Goal: Task Accomplishment & Management: Use online tool/utility

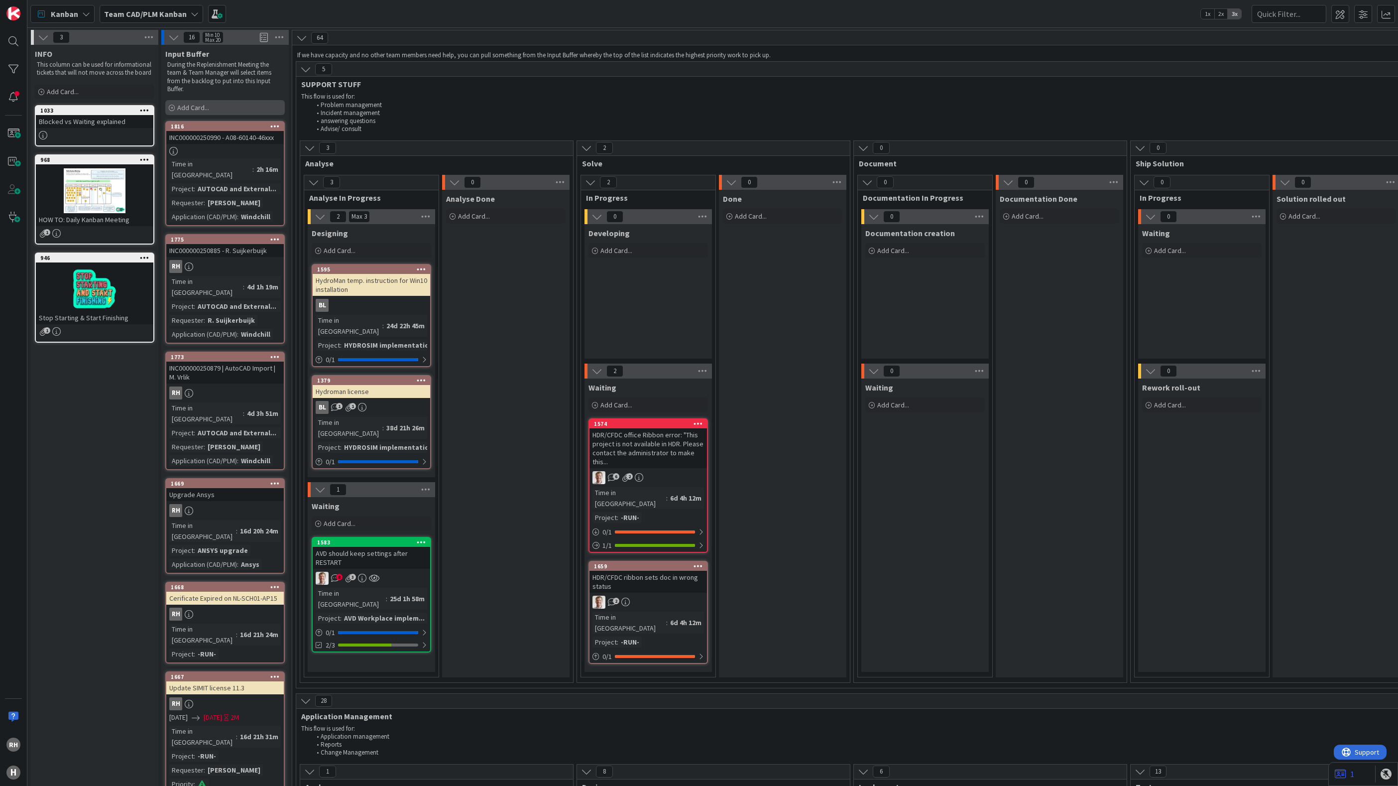
click at [193, 105] on span "Add Card..." at bounding box center [193, 107] width 32 height 9
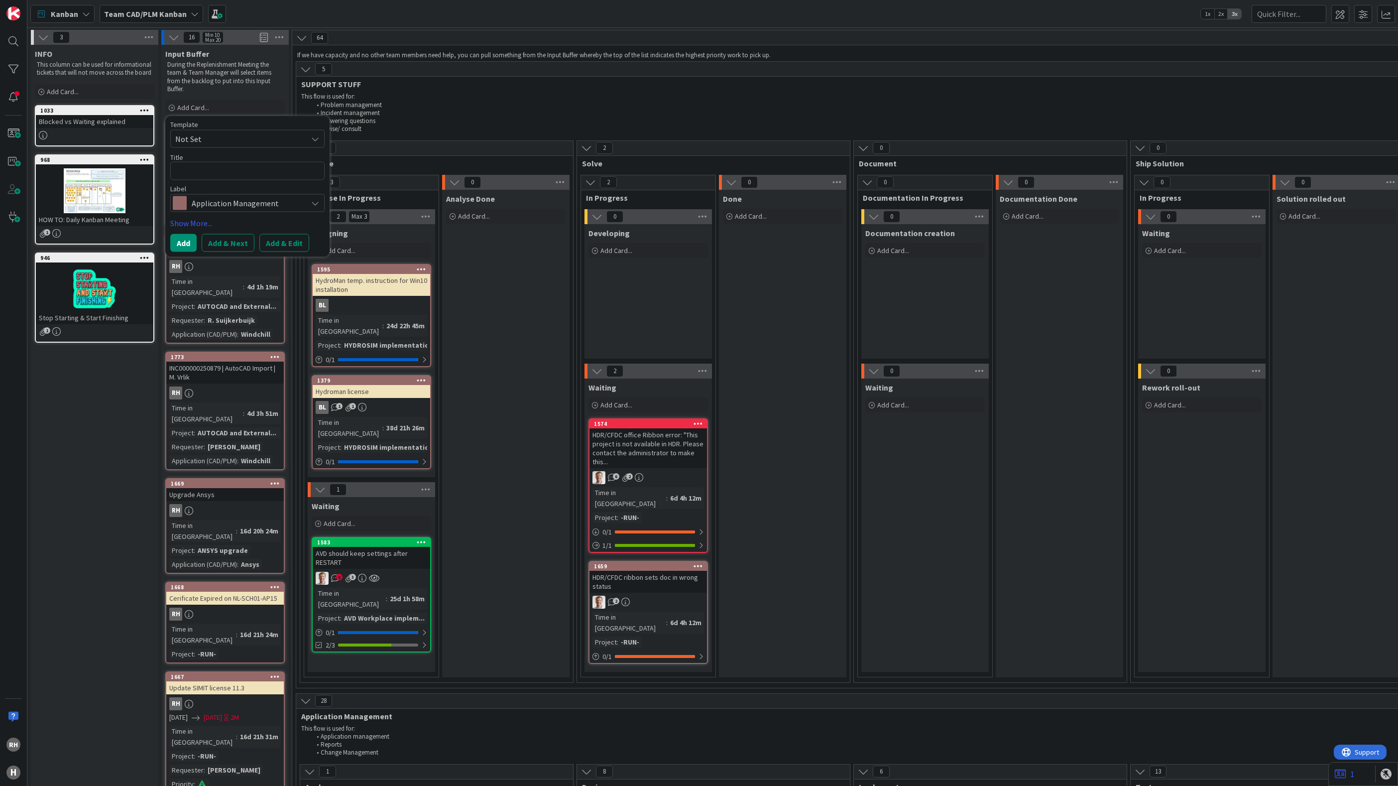
click at [209, 167] on textarea at bounding box center [247, 171] width 154 height 18
type textarea "x"
type textarea "A"
type textarea "x"
type textarea "At"
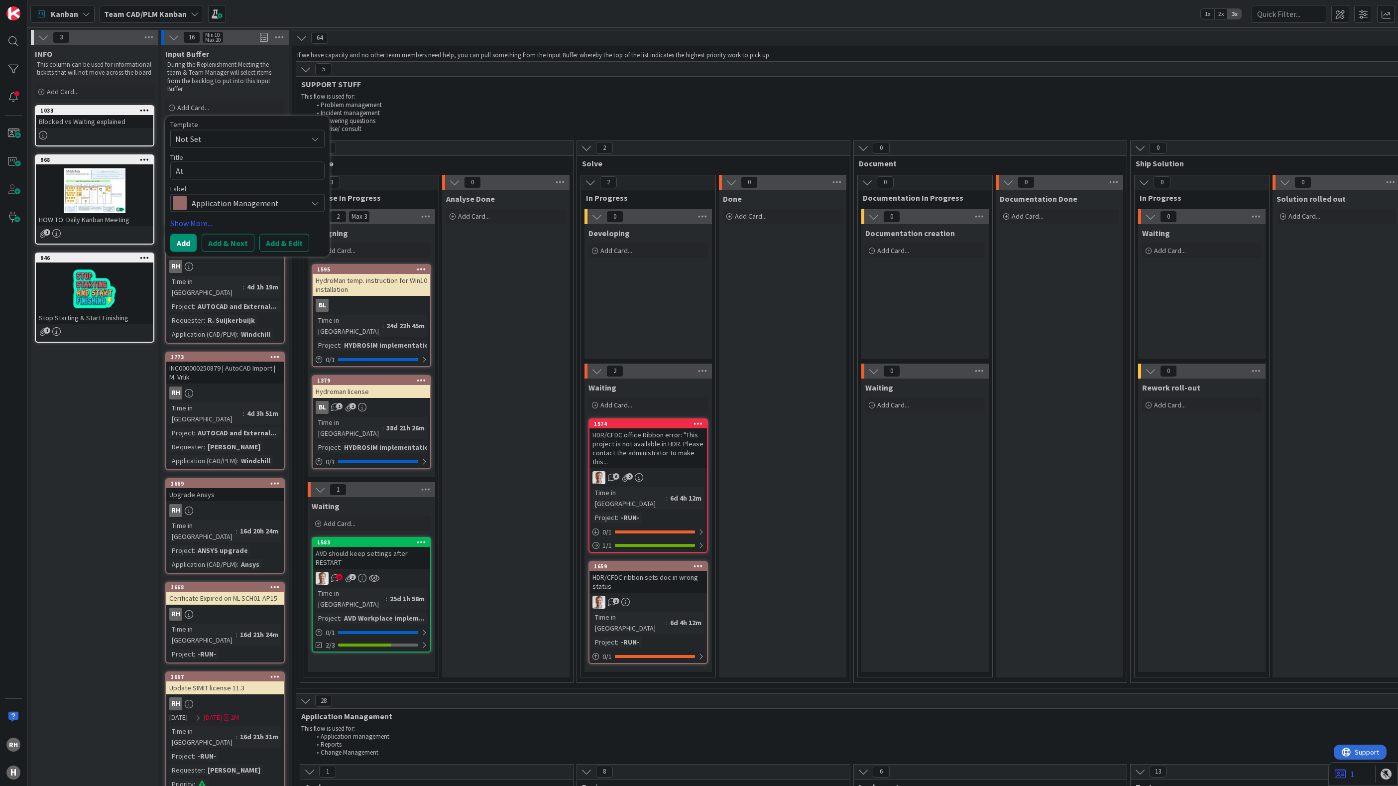
type textarea "x"
type textarea "A"
type textarea "x"
type textarea "Au"
type textarea "x"
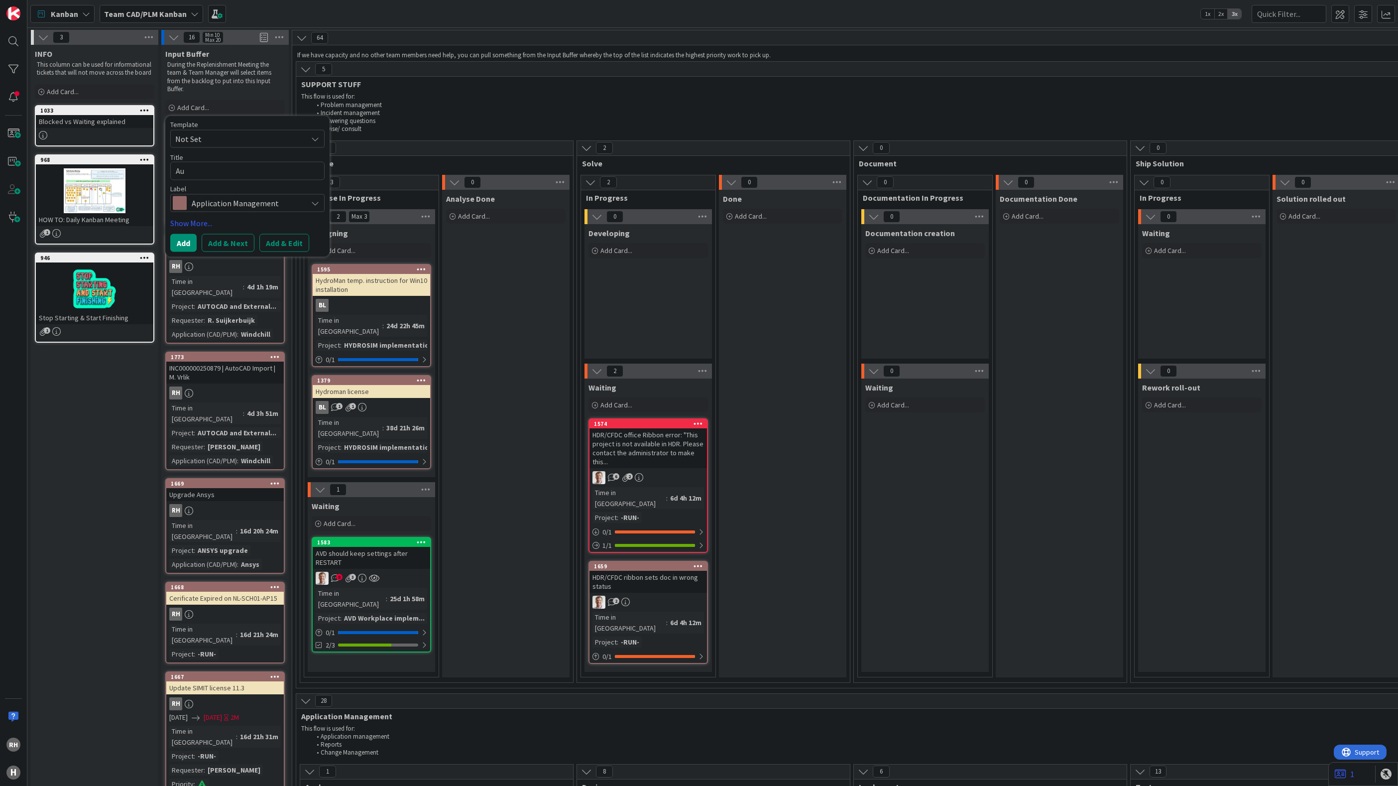
type textarea "Aut"
type textarea "x"
type textarea "Auto"
type textarea "x"
type textarea "AutoC"
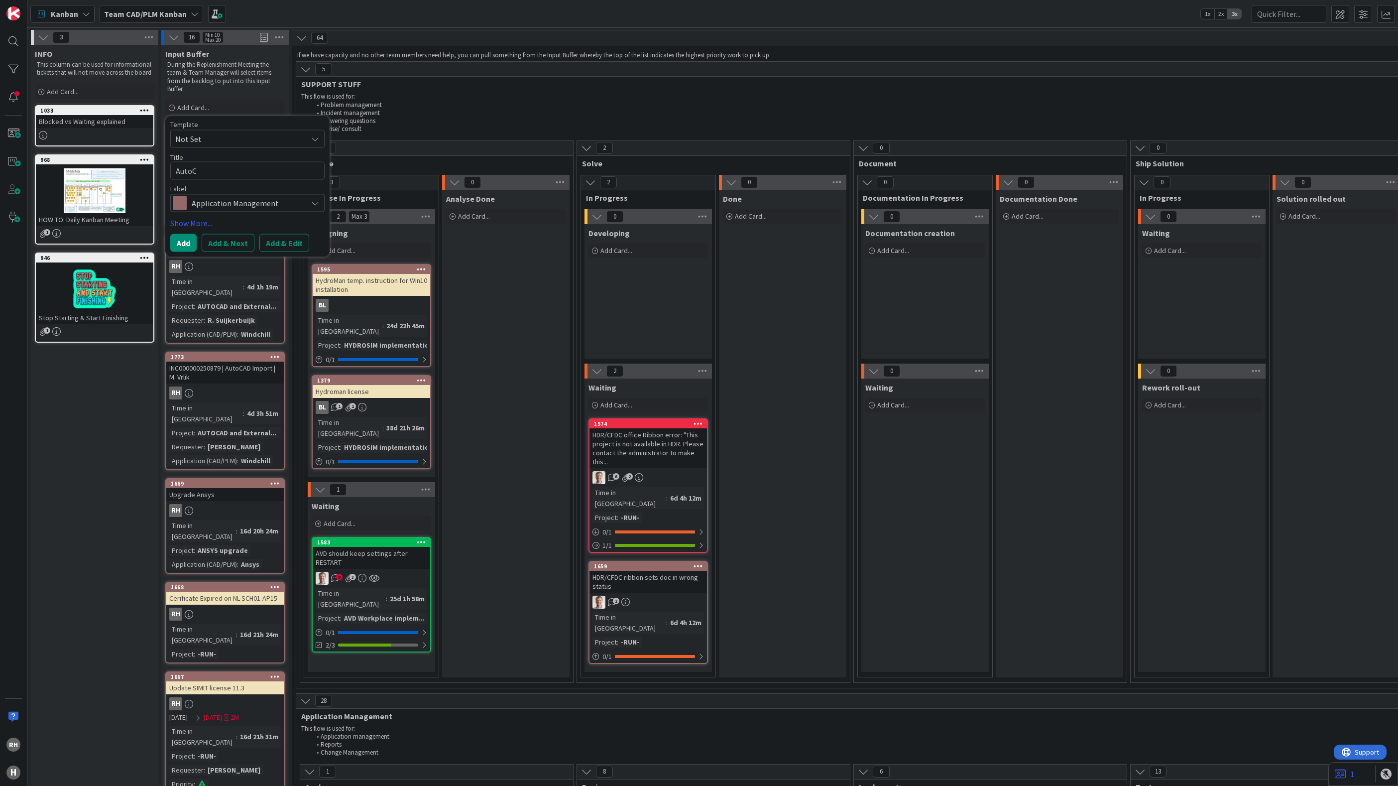
type textarea "x"
type textarea "AutoCA"
type textarea "x"
type textarea "AutoCAD"
type textarea "x"
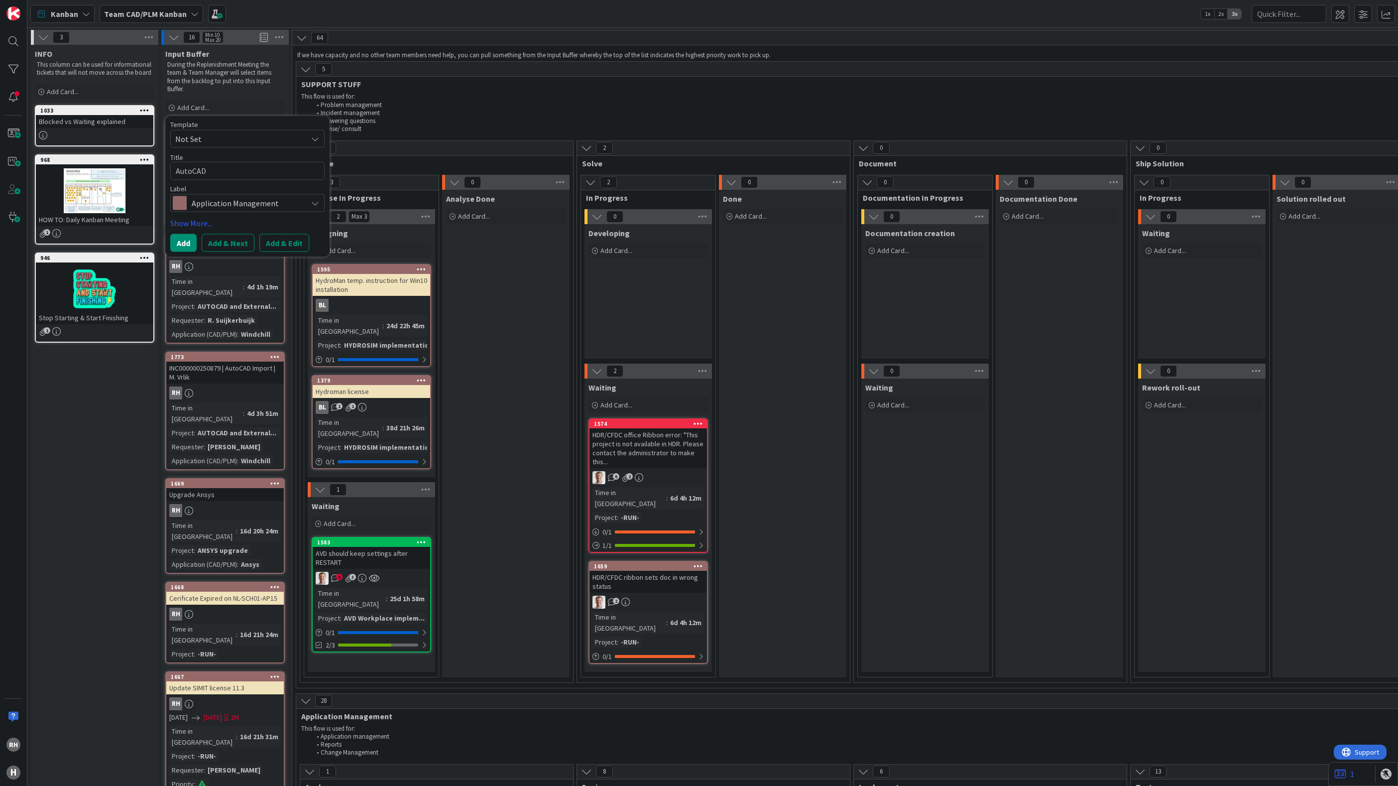
type textarea "AutoCAD"
type textarea "x"
type textarea "AutoCAD I"
type textarea "x"
type textarea "AutoCAD Im"
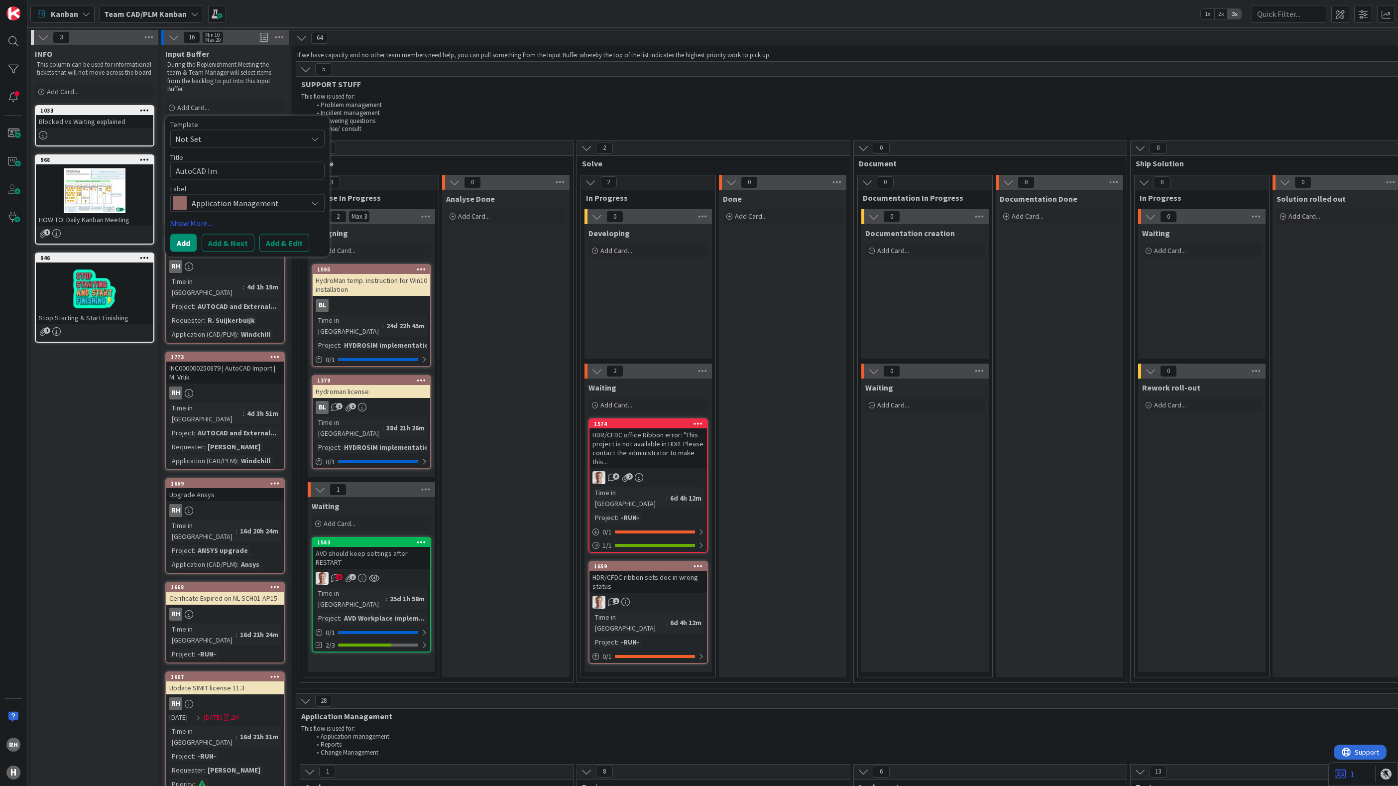
type textarea "x"
type textarea "AutoCAD Imp"
type textarea "x"
type textarea "AutoCAD Impo"
type textarea "x"
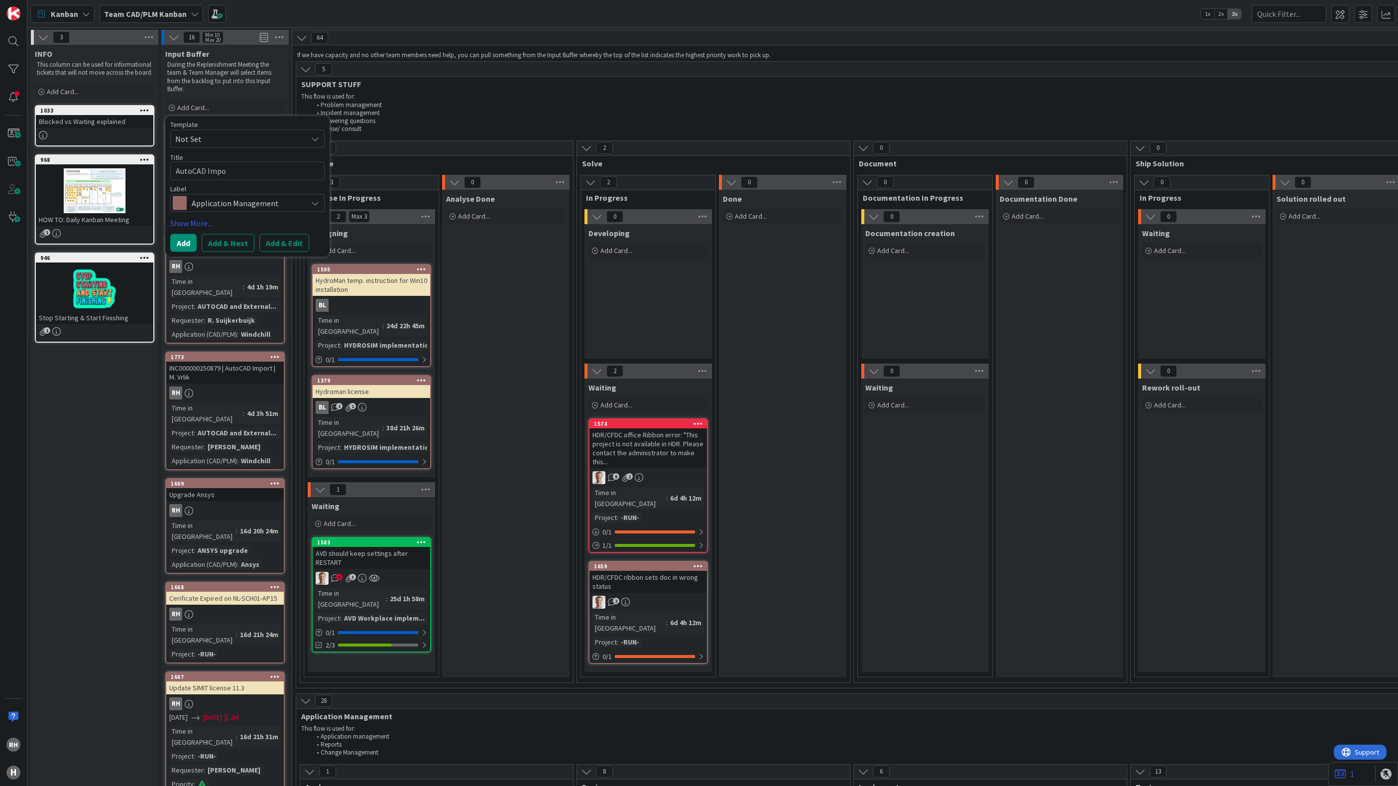
type textarea "AutoCAD Impor"
type textarea "x"
type textarea "AutoCAD Import"
type textarea "x"
type textarea "AutoCAD Import"
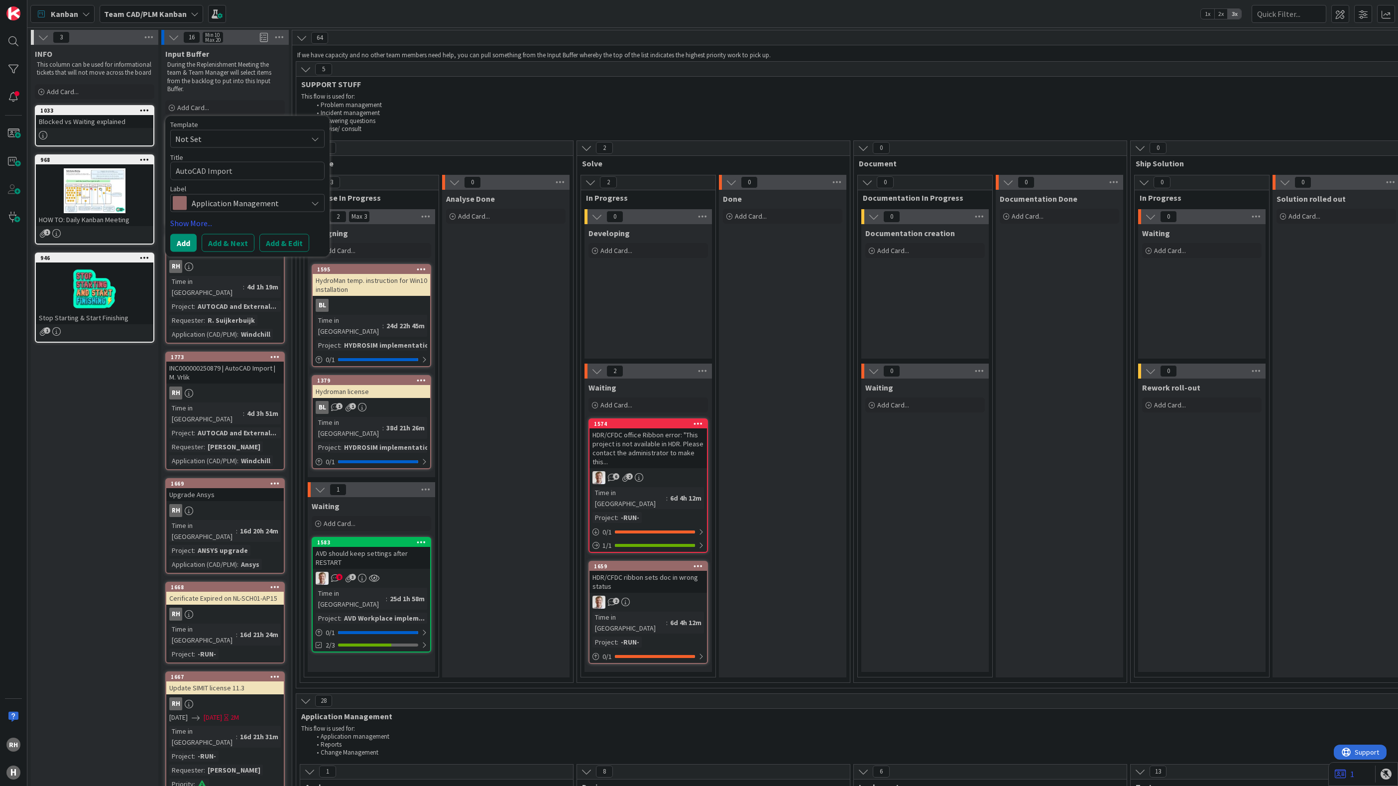
type textarea "x"
type textarea "AutoCAD Import |"
type textarea "x"
type textarea "AutoCAD Import |"
type textarea "x"
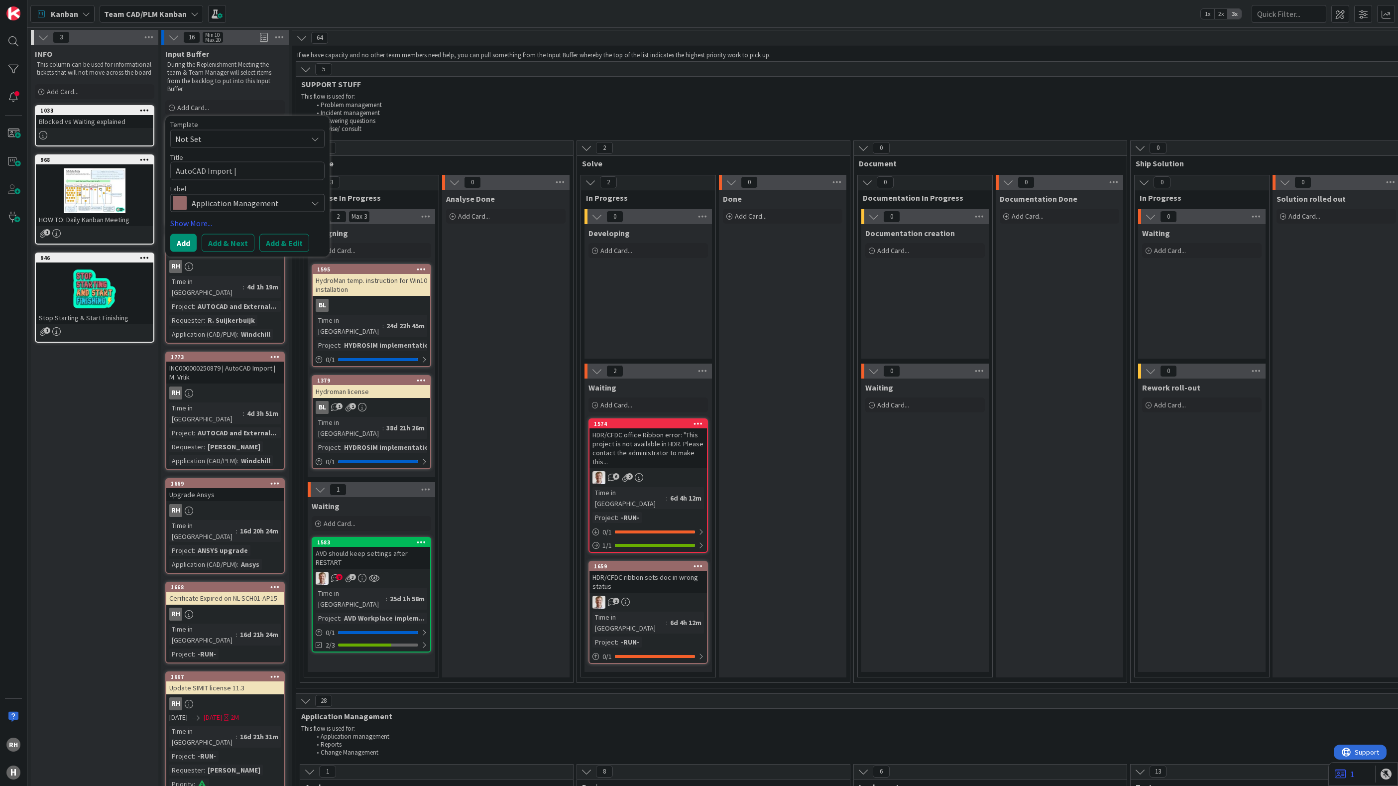
type textarea "AutoCAD Import | D"
type textarea "x"
type textarea "AutoCAD Import | De"
type textarea "x"
type textarea "AutoCAD Import | Dem"
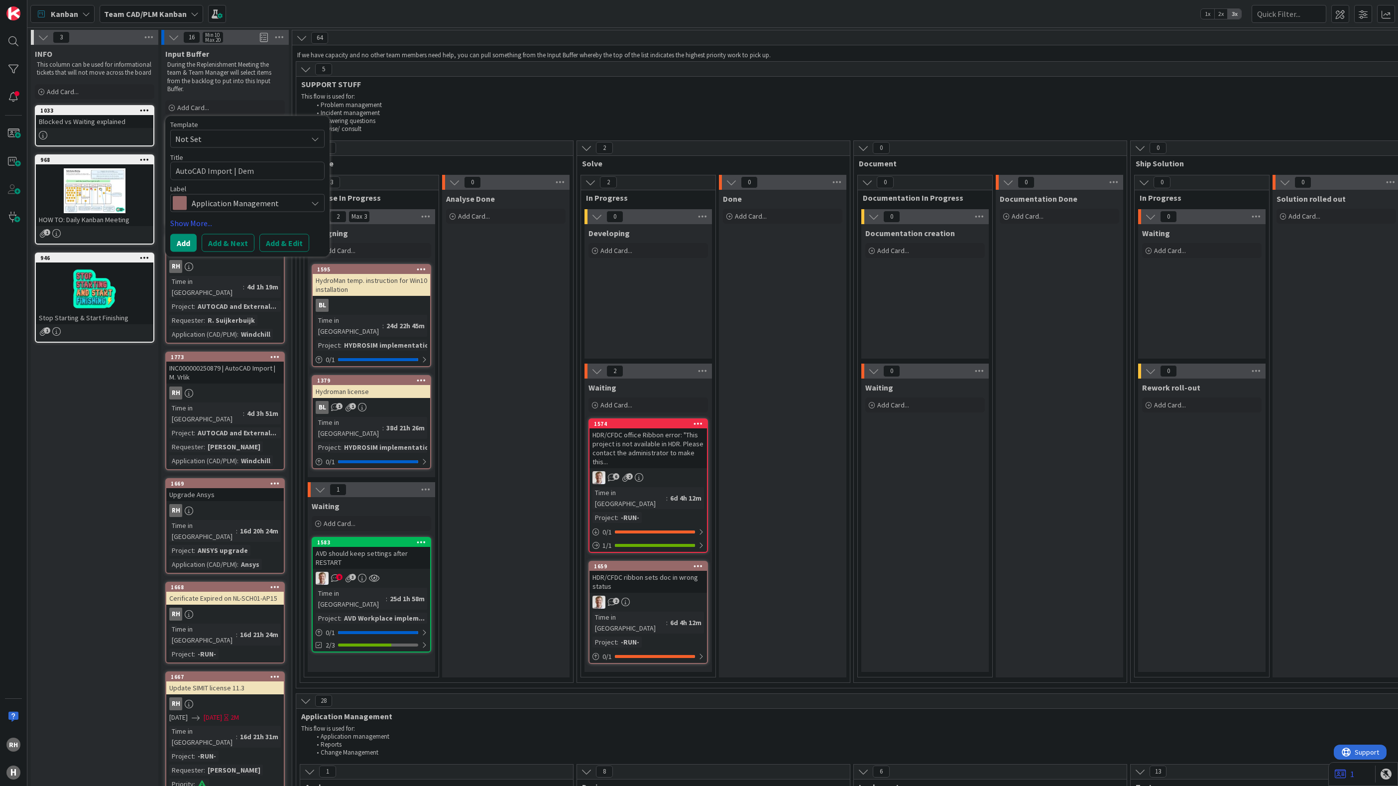
type textarea "x"
type textarea "AutoCAD Import | Demo"
type textarea "x"
type textarea "AutoCAD Import | Demo"
type textarea "x"
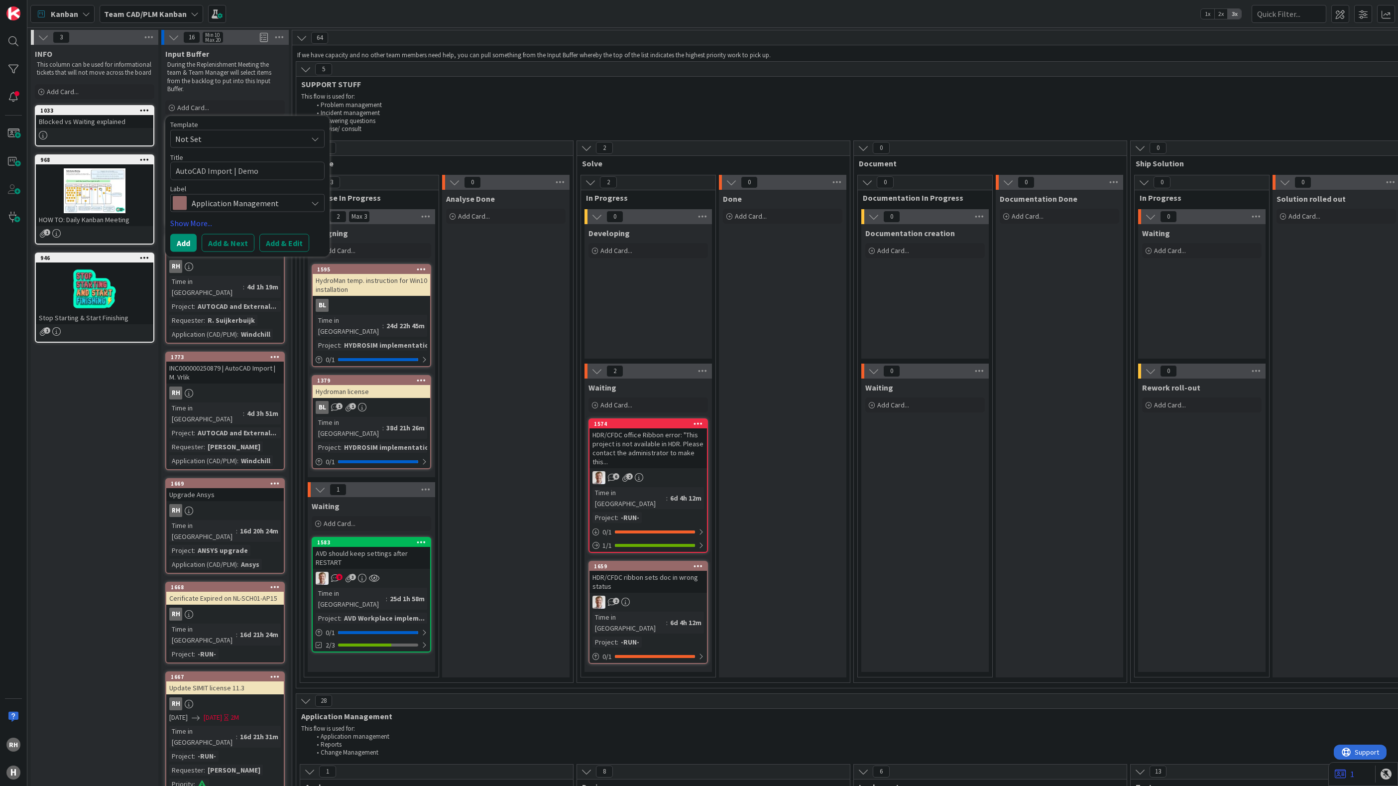
type textarea "AutoCAD Import | Demo |"
type textarea "x"
type textarea "AutoCAD Import | Demo |"
type textarea "x"
type textarea "AutoCAD Import | Demo | P"
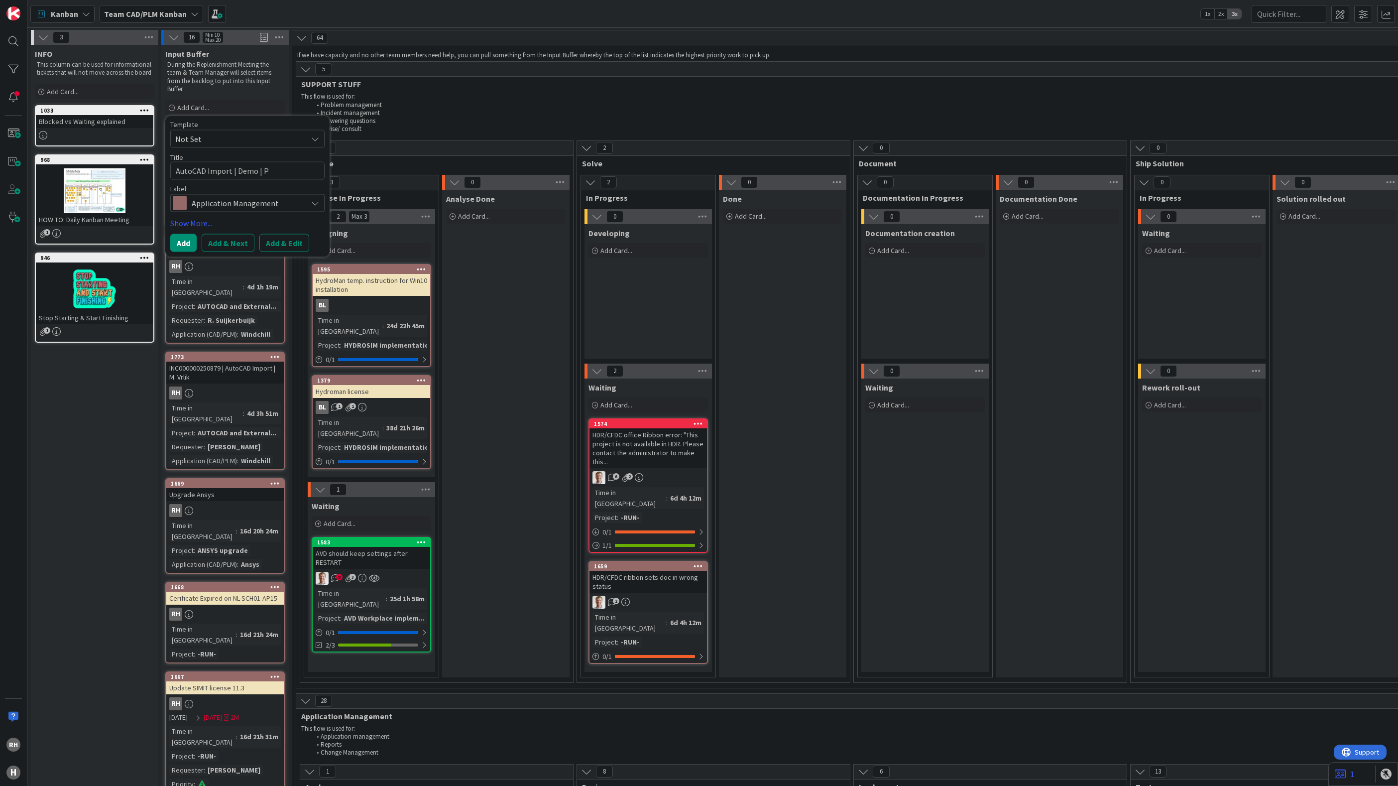
type textarea "x"
type textarea "AutoCAD Import | Demo | Peo"
type textarea "x"
type textarea "AutoCAD Import | Demo | Peop"
type textarea "x"
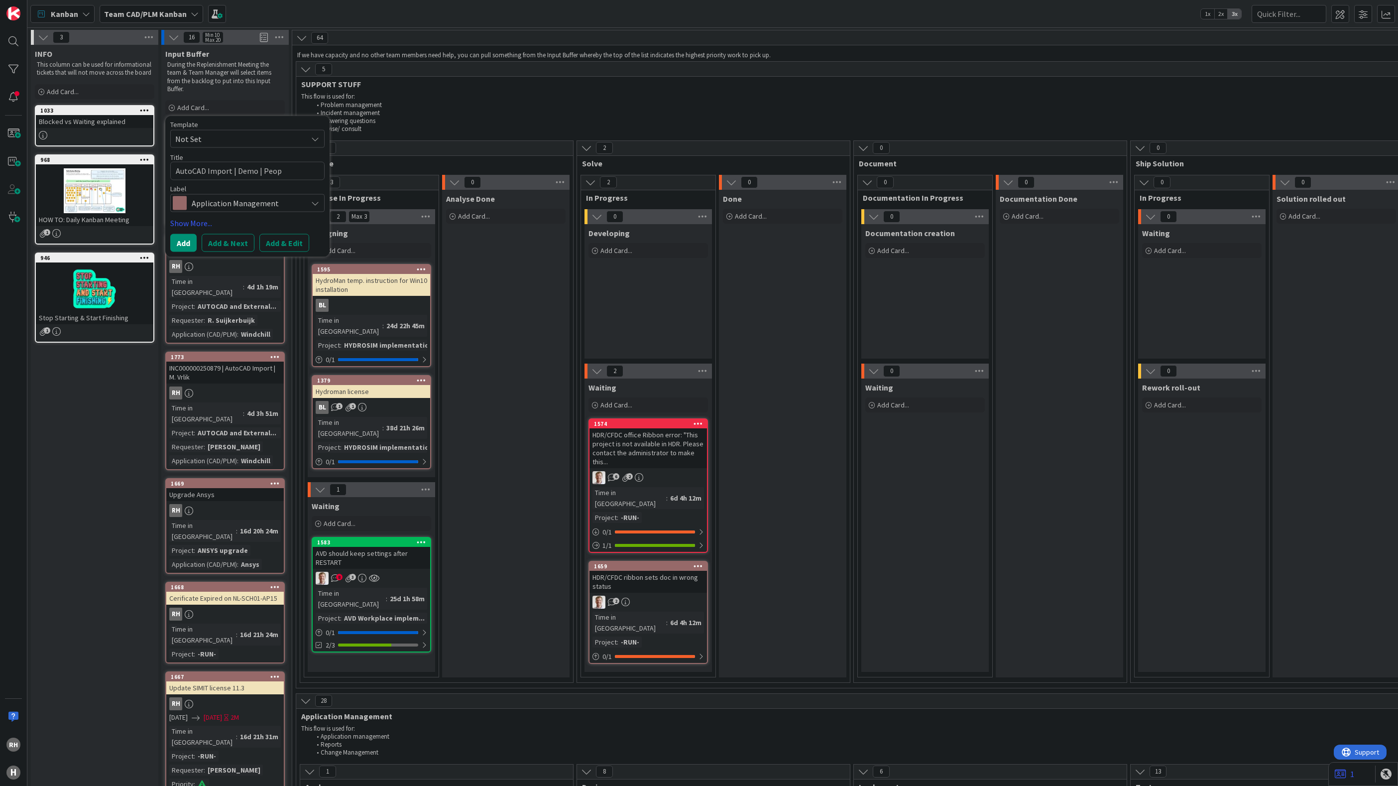
type textarea "AutoCAD Import | Demo | Peo"
type textarea "x"
type textarea "AutoCAD Import | Demo | Pe"
type textarea "x"
type textarea "AutoCAD Import | Demo | Pep"
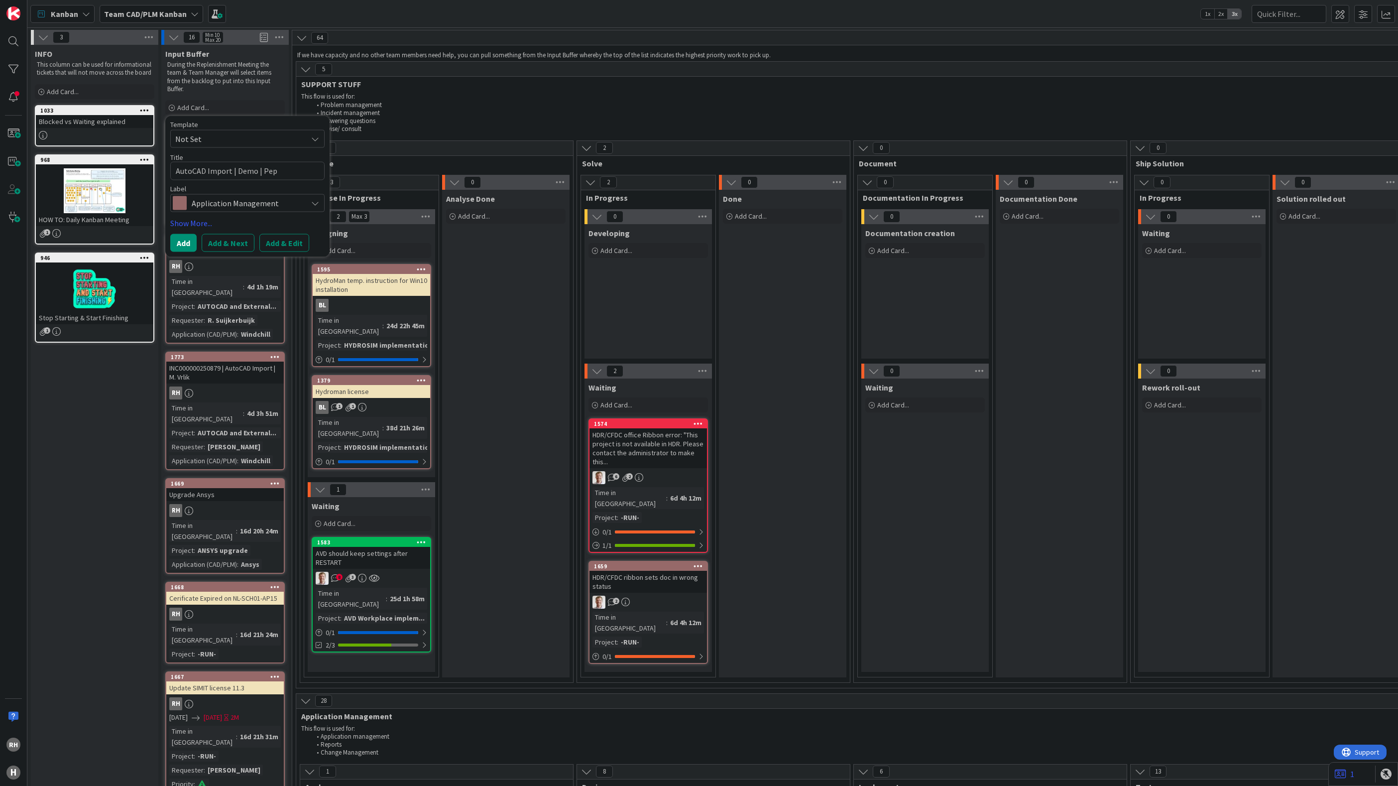
type textarea "x"
type textarea "AutoCAD Import | Demo | Pepi"
type textarea "x"
type textarea "AutoCAD Import | Demo | Pepij"
type textarea "x"
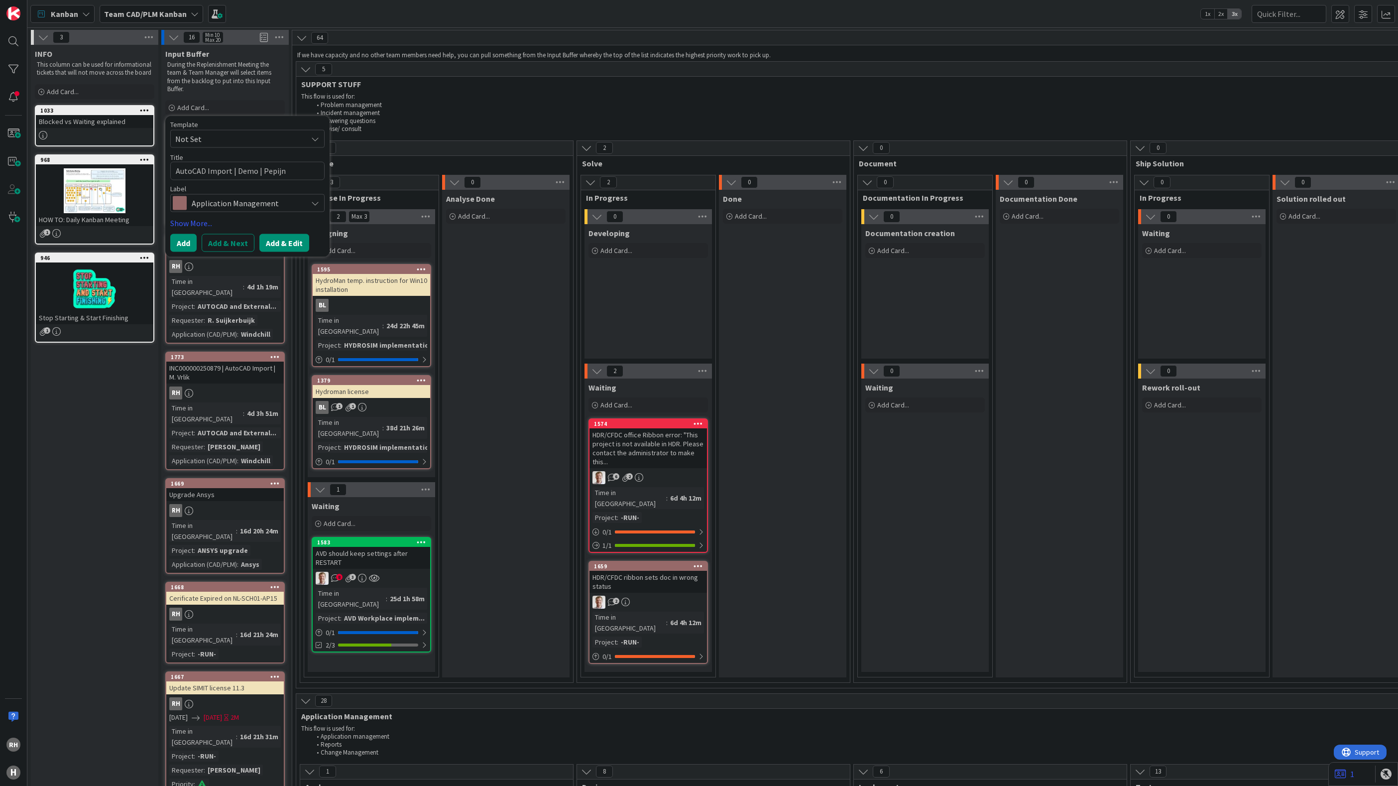
type textarea "AutoCAD Import | Demo | Pepijn"
click at [277, 240] on button "Add & Edit" at bounding box center [284, 243] width 50 height 18
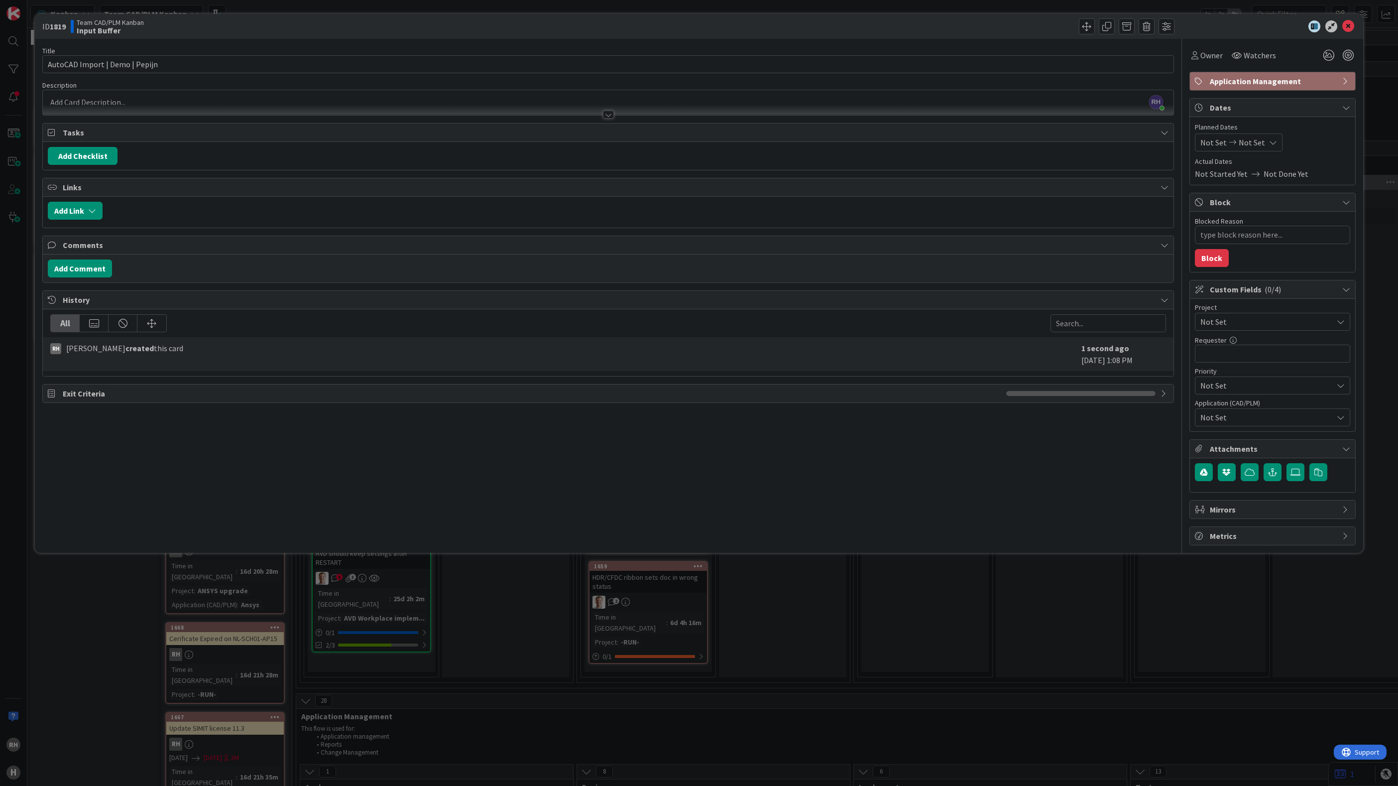
click at [119, 105] on div "[PERSON_NAME] just joined" at bounding box center [608, 102] width 1131 height 25
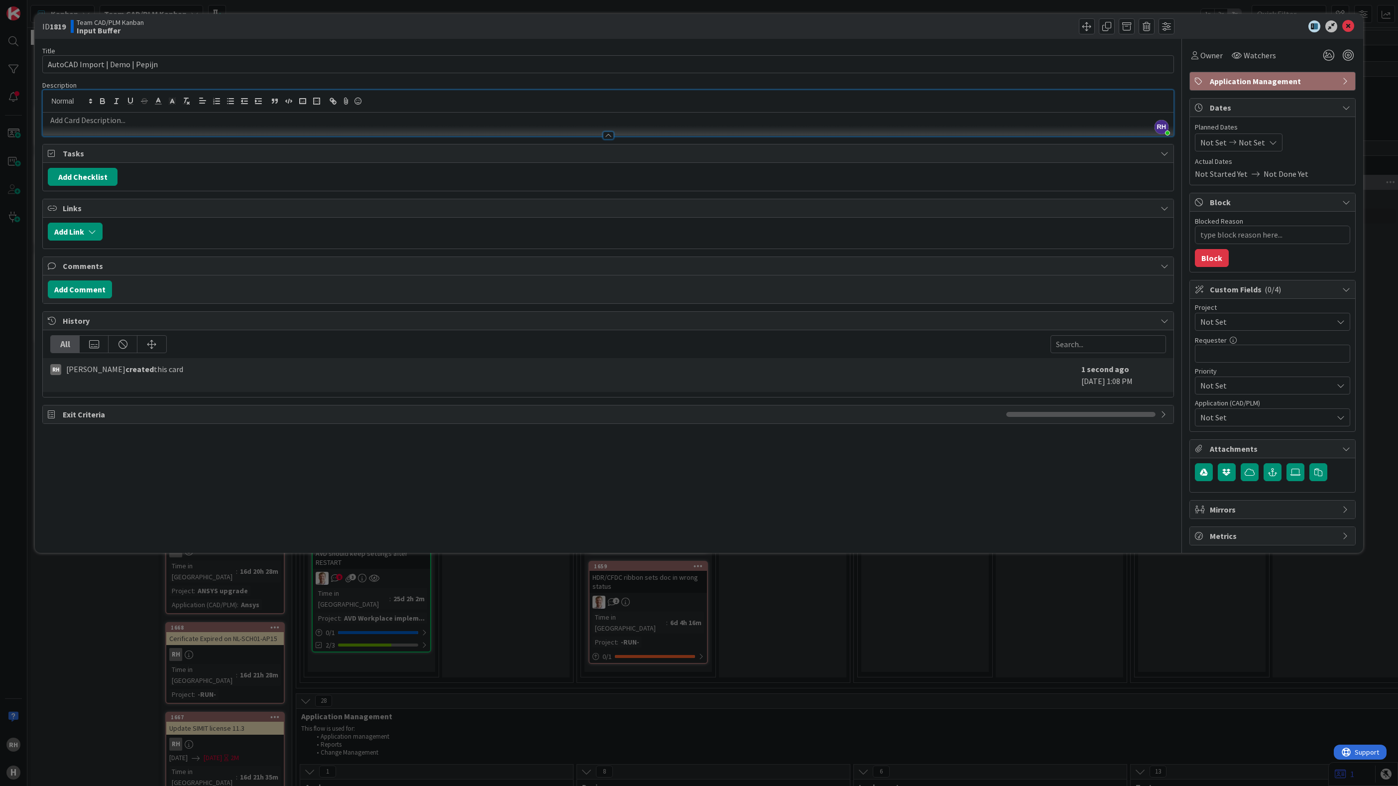
click at [1258, 327] on span "Not Set" at bounding box center [1264, 322] width 127 height 14
click at [1272, 507] on span "AUTOCAD and External Work import" at bounding box center [1279, 506] width 130 height 15
type textarea "x"
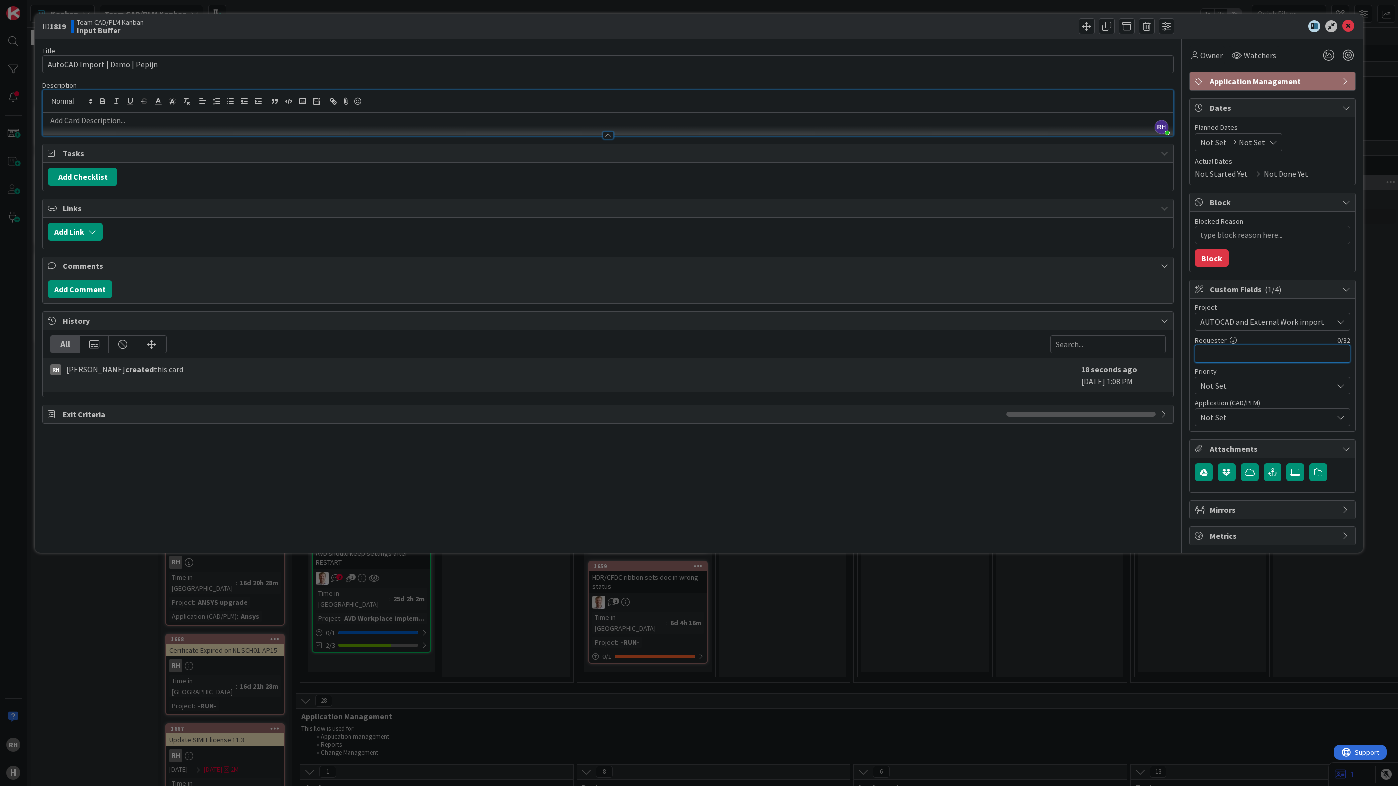
click at [1252, 356] on input "text" at bounding box center [1272, 354] width 155 height 18
type input "P."
type textarea "x"
type input "P. B"
type textarea "x"
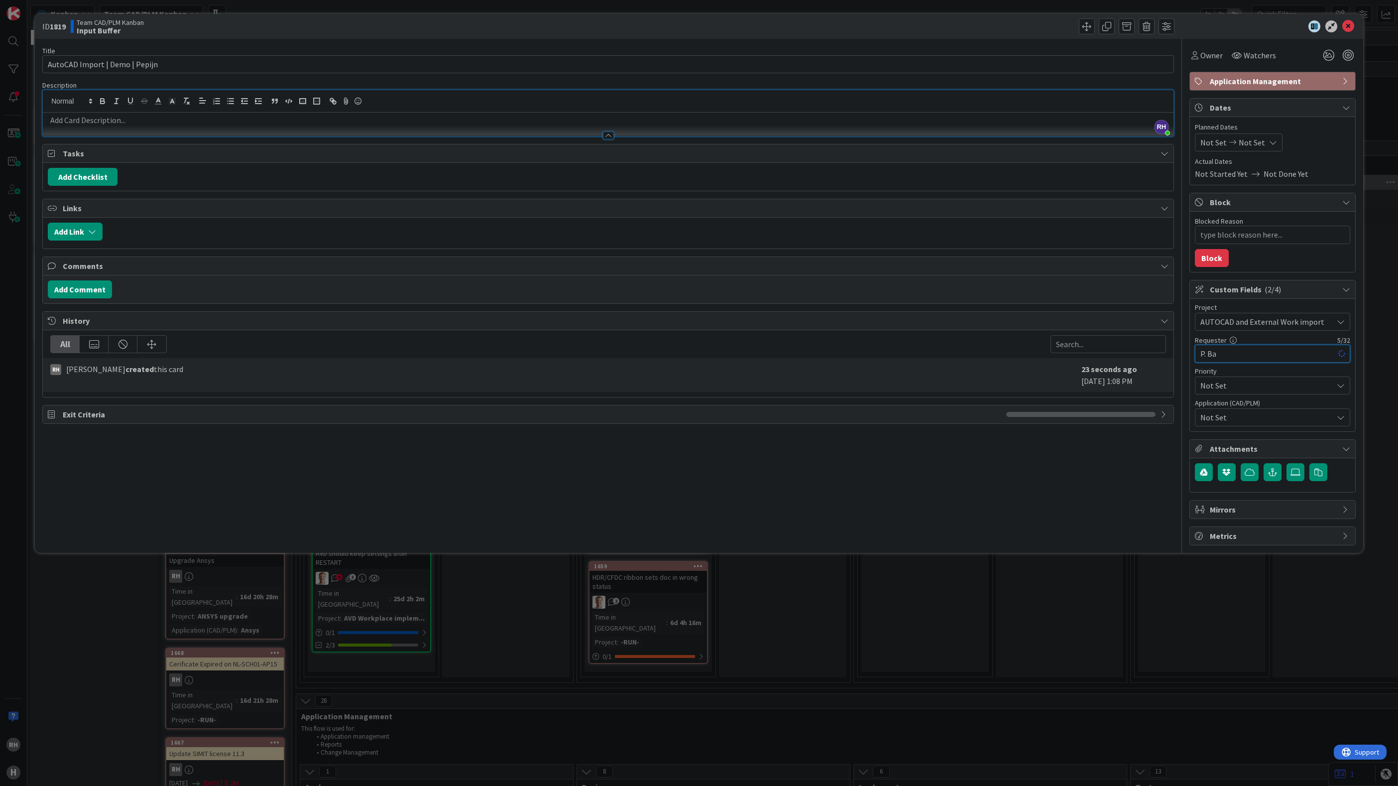
type input "P. Baa"
type textarea "x"
type input "[PERSON_NAME]"
type textarea "x"
type input "[PERSON_NAME]"
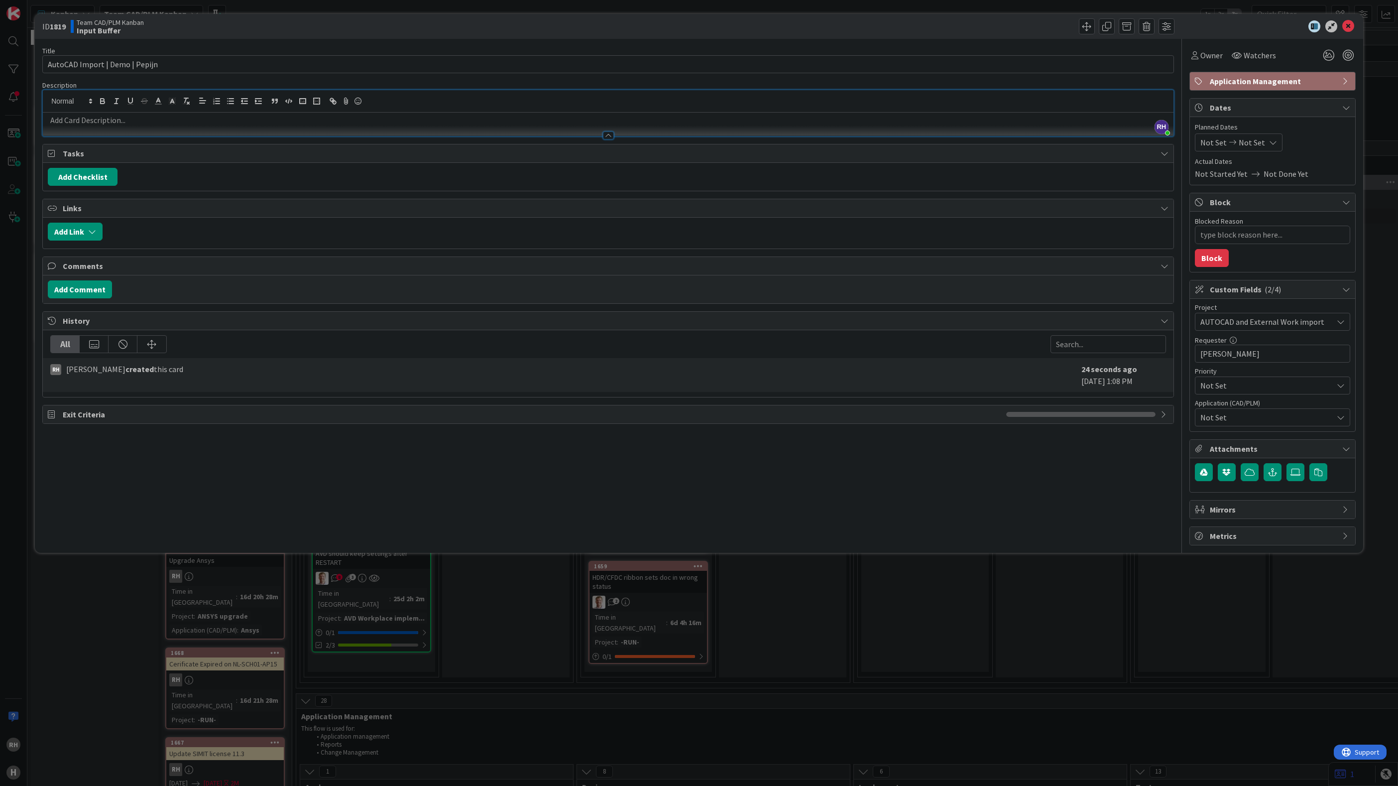
click at [1260, 416] on span "Not Set" at bounding box center [1267, 417] width 132 height 12
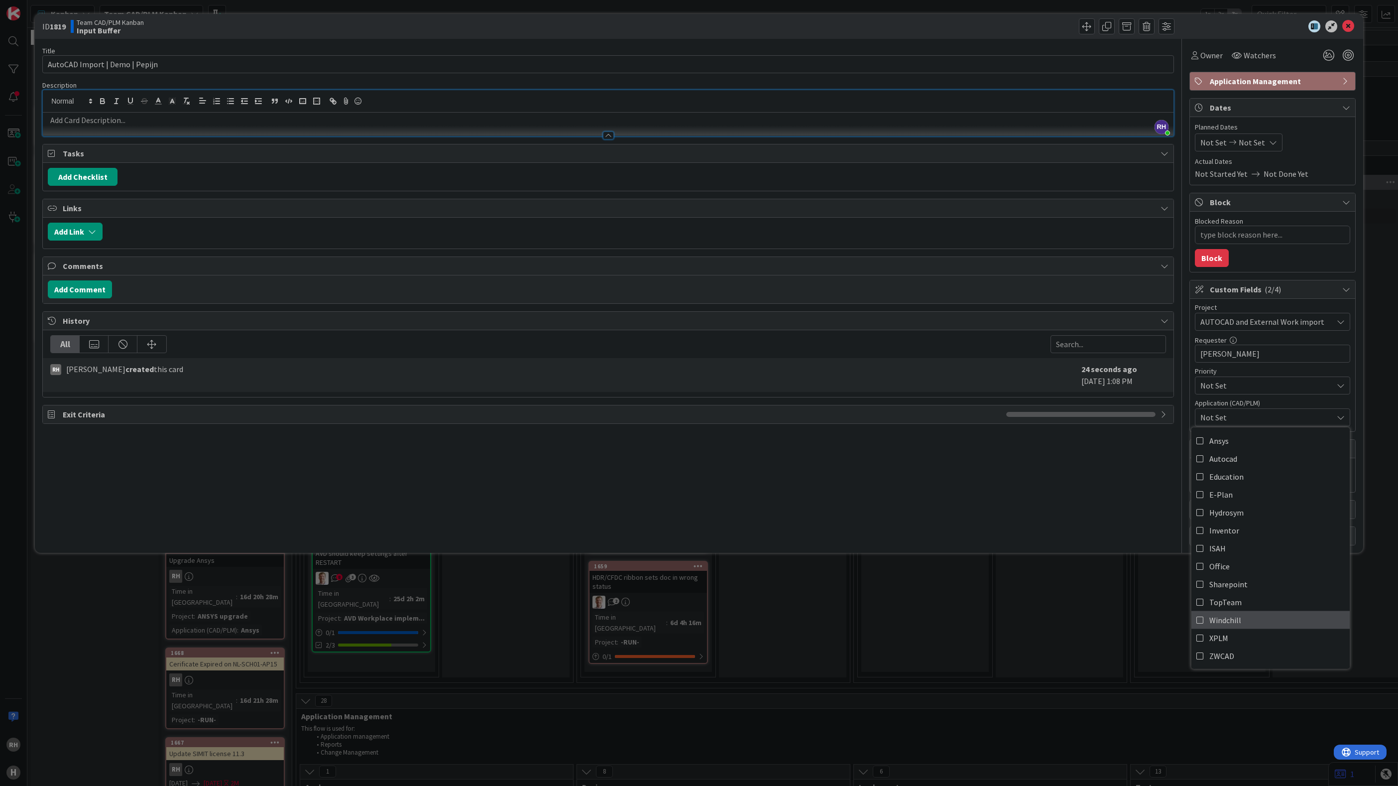
click at [1241, 621] on link "Windchill" at bounding box center [1271, 620] width 158 height 18
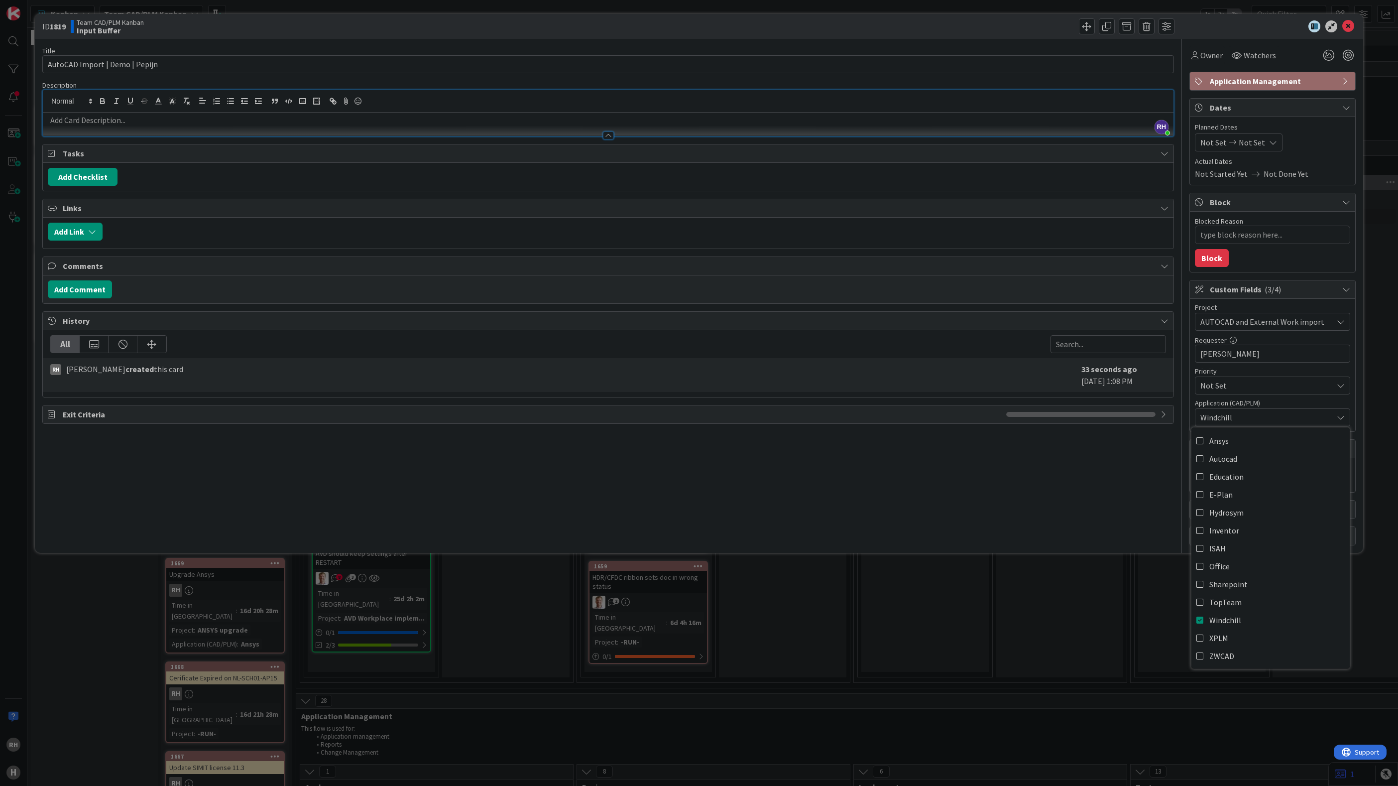
click at [1113, 623] on div "ID 1819 Team CAD/PLM Kanban Input Buffer Title 30 / 128 AutoCAD Import | Demo |…" at bounding box center [699, 393] width 1398 height 786
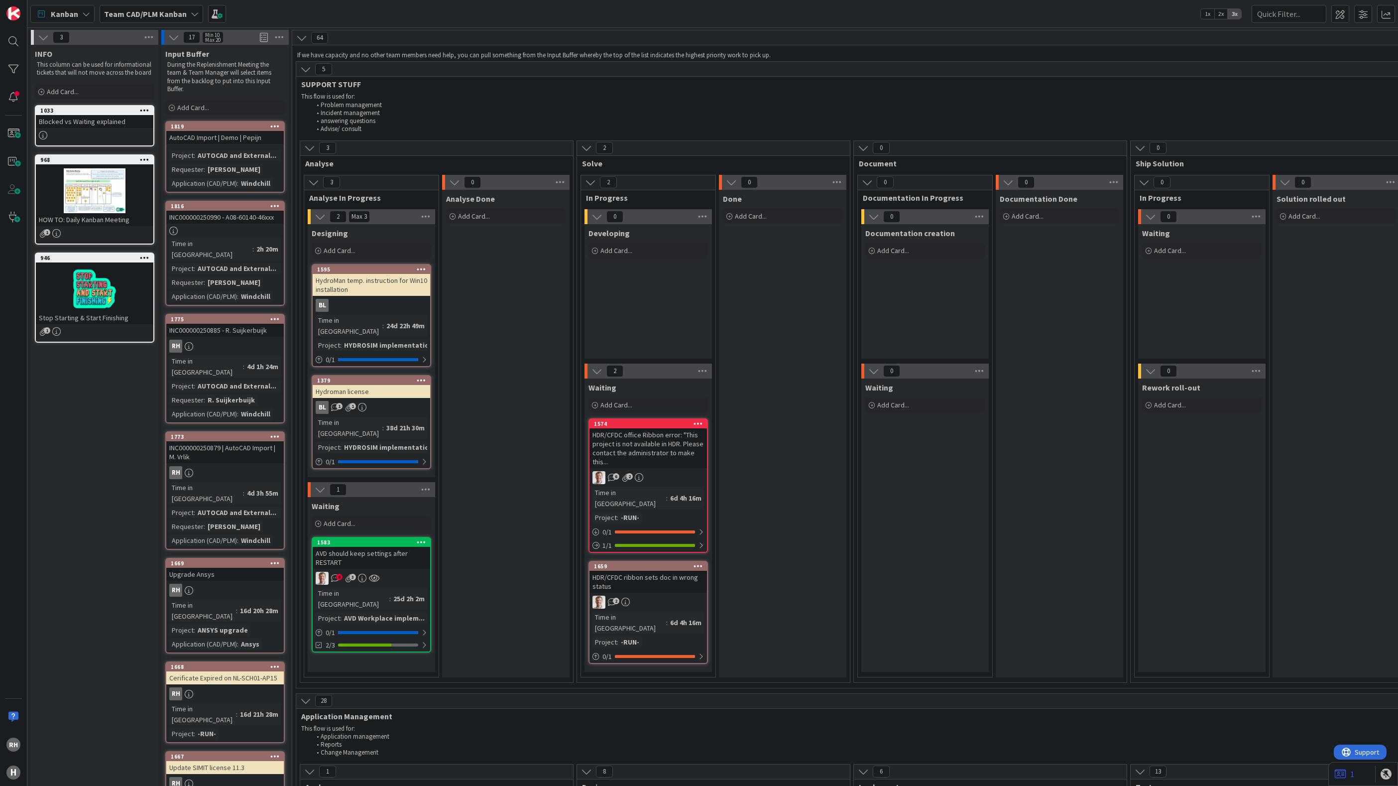
click at [227, 154] on div "AUTOCAD and External..." at bounding box center [237, 155] width 84 height 11
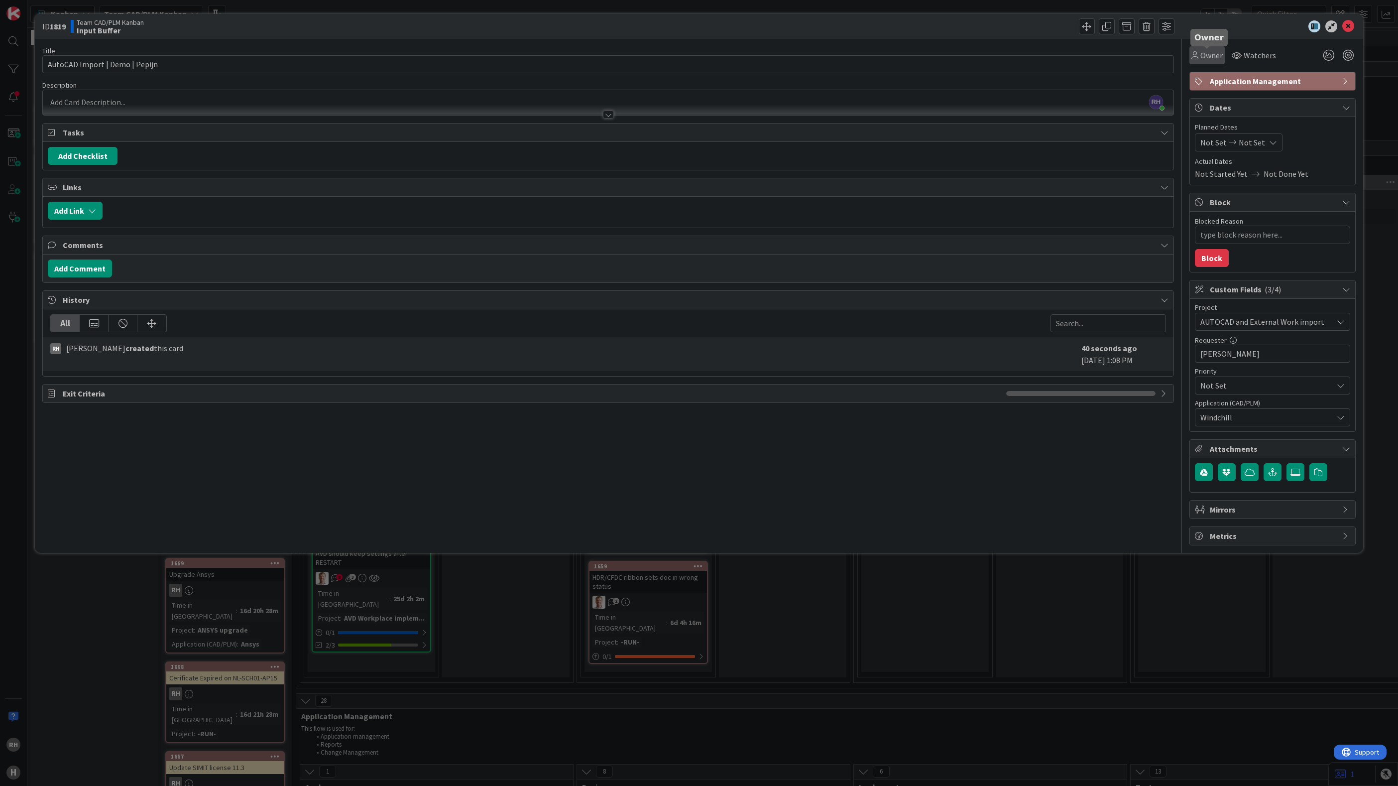
click at [1210, 51] on span "Owner" at bounding box center [1212, 55] width 22 height 12
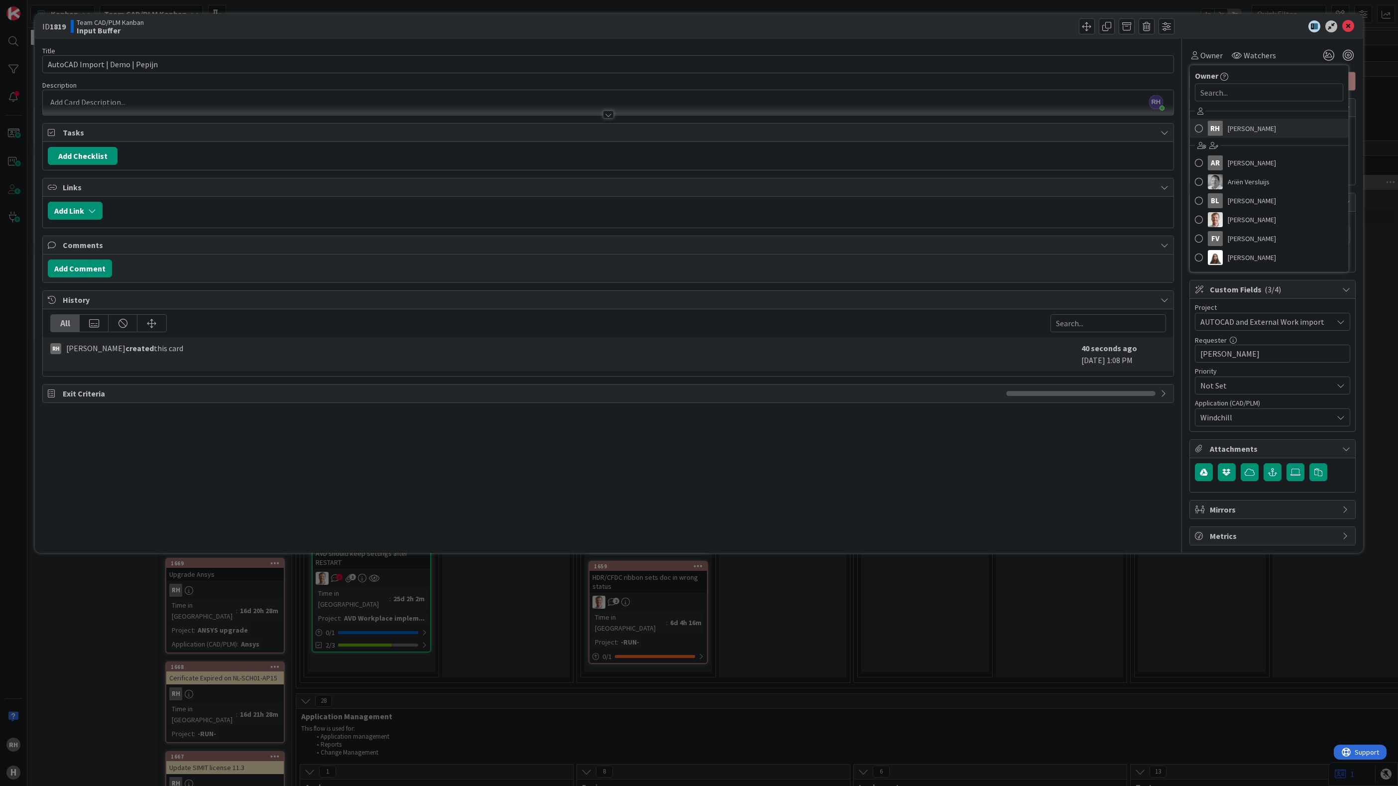
click at [1227, 127] on link "[PERSON_NAME]" at bounding box center [1269, 128] width 158 height 19
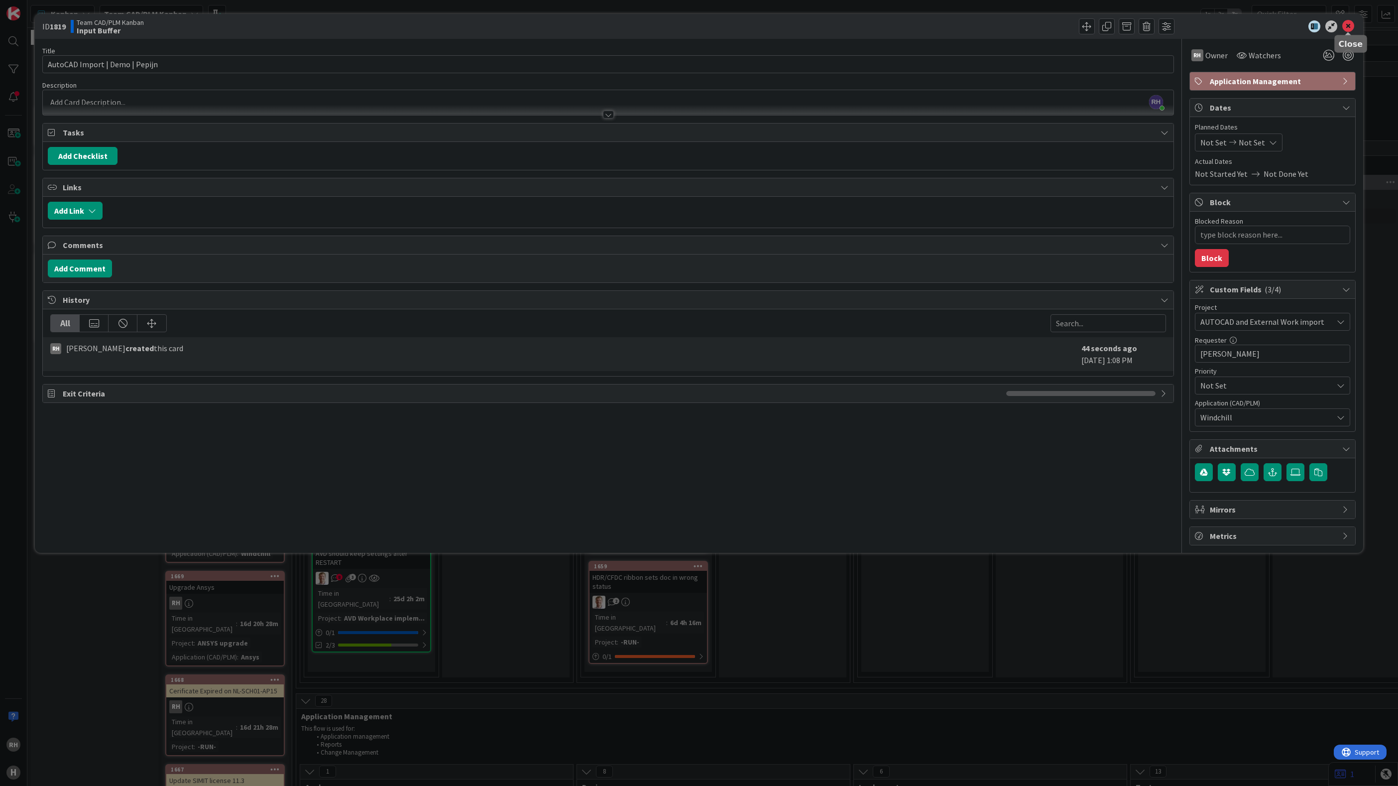
click at [1351, 24] on icon at bounding box center [1349, 26] width 12 height 12
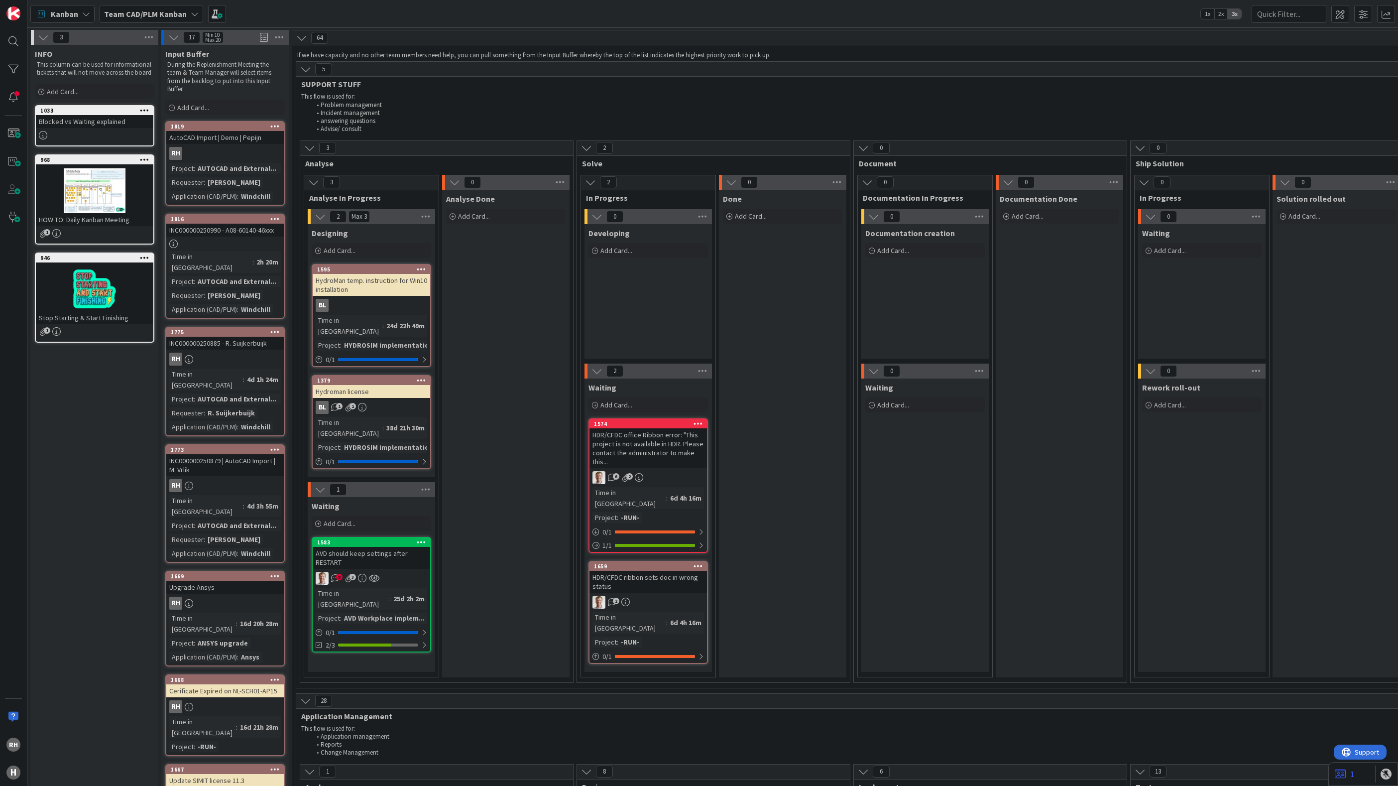
click at [238, 145] on link "1819 AutoCAD Import | Demo | Pepijn RH Project : AUTOCAD and External... Reques…" at bounding box center [225, 163] width 120 height 85
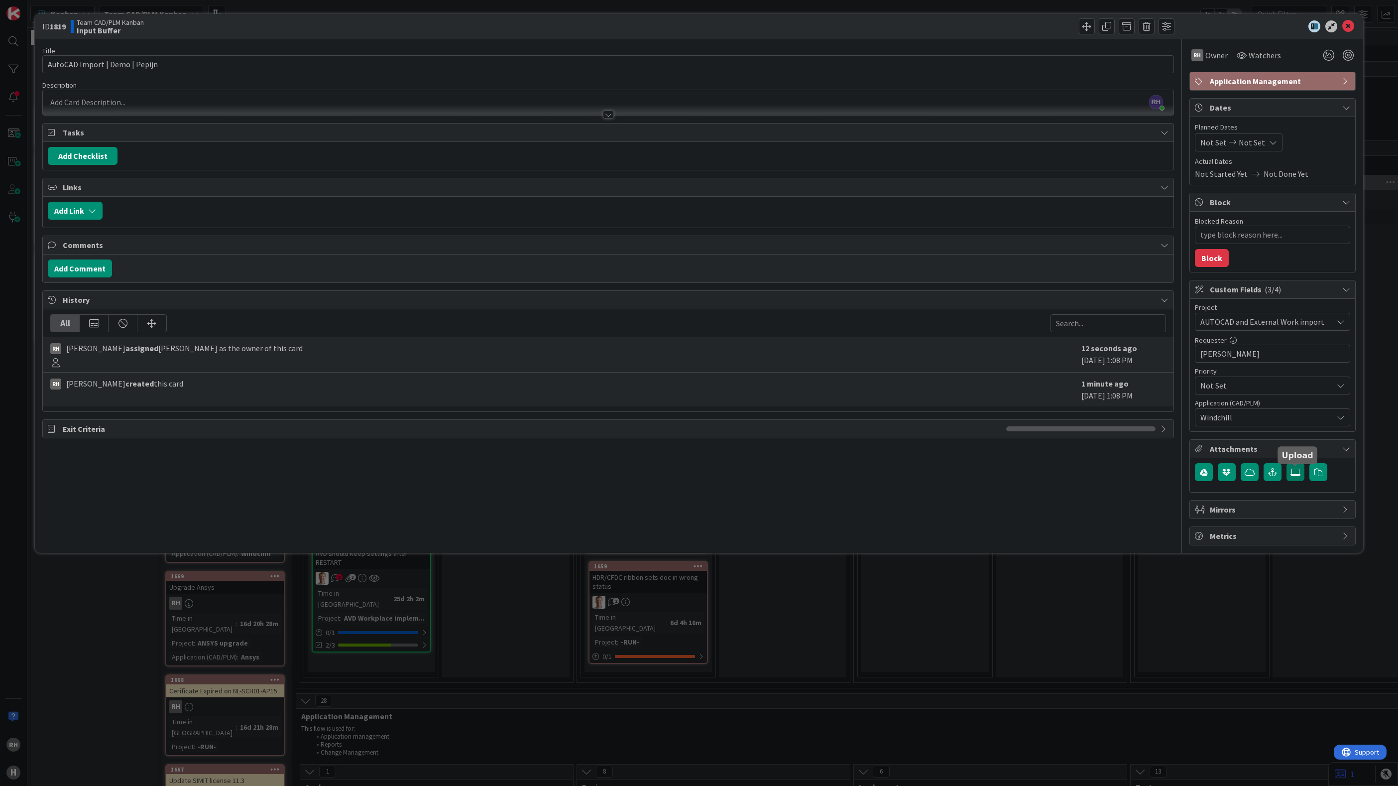
click at [1294, 474] on icon at bounding box center [1296, 472] width 10 height 8
click at [1287, 463] on input "file" at bounding box center [1287, 463] width 0 height 0
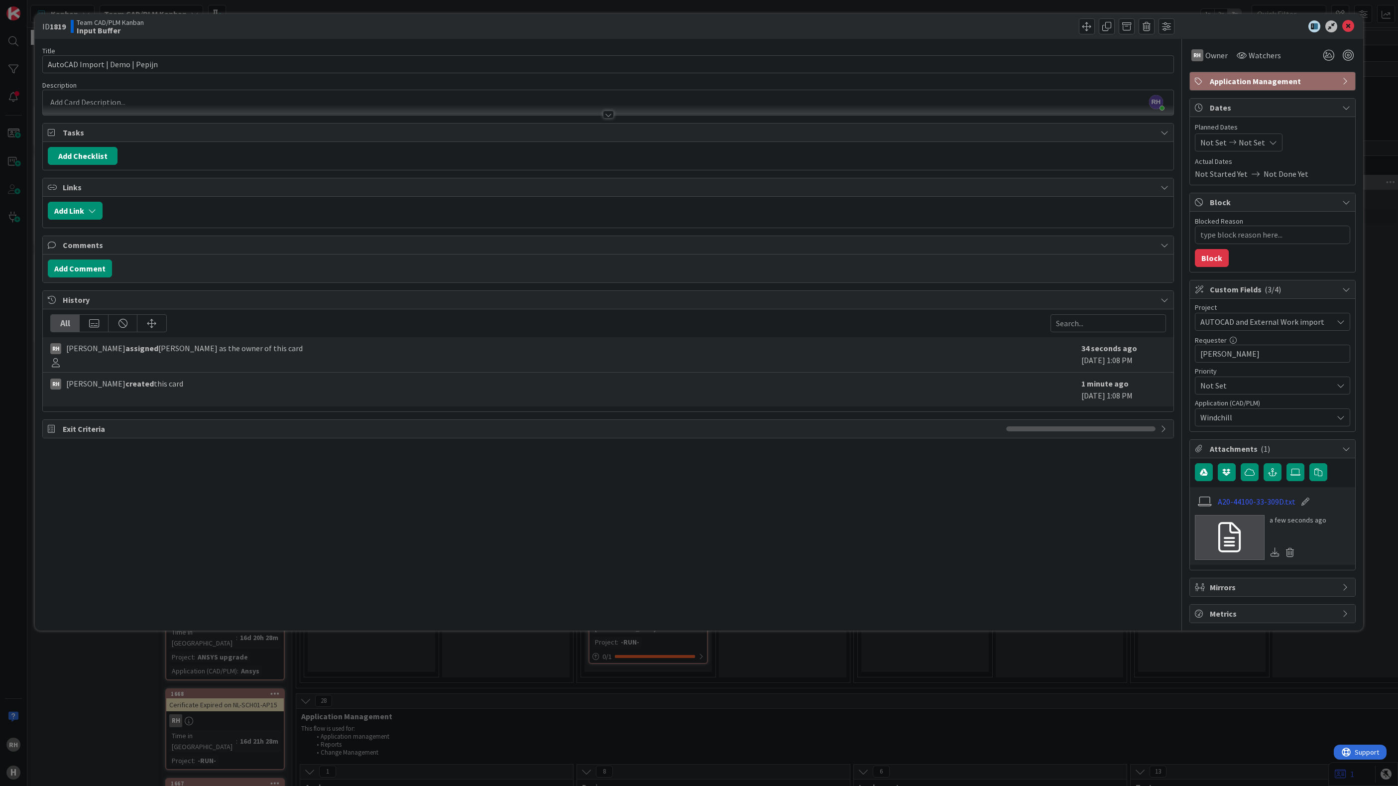
type textarea "x"
